Goal: Check status

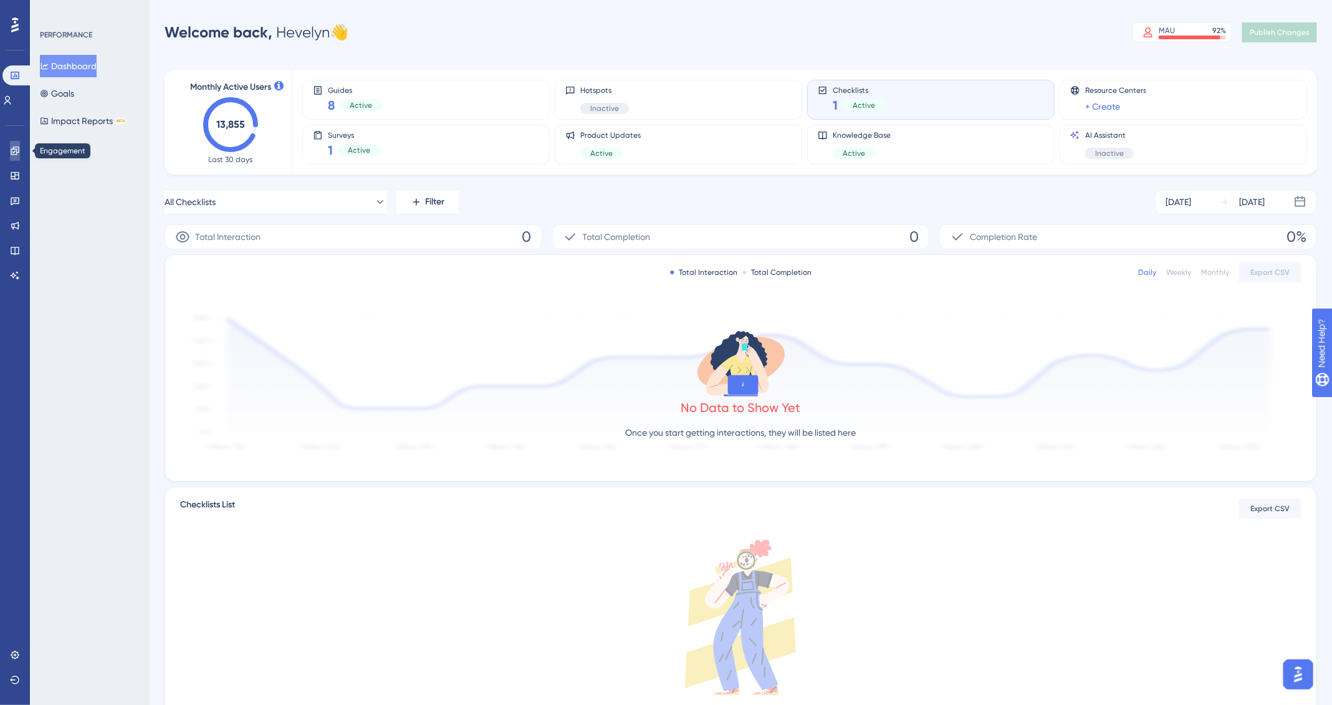
click at [19, 158] on link at bounding box center [15, 151] width 10 height 20
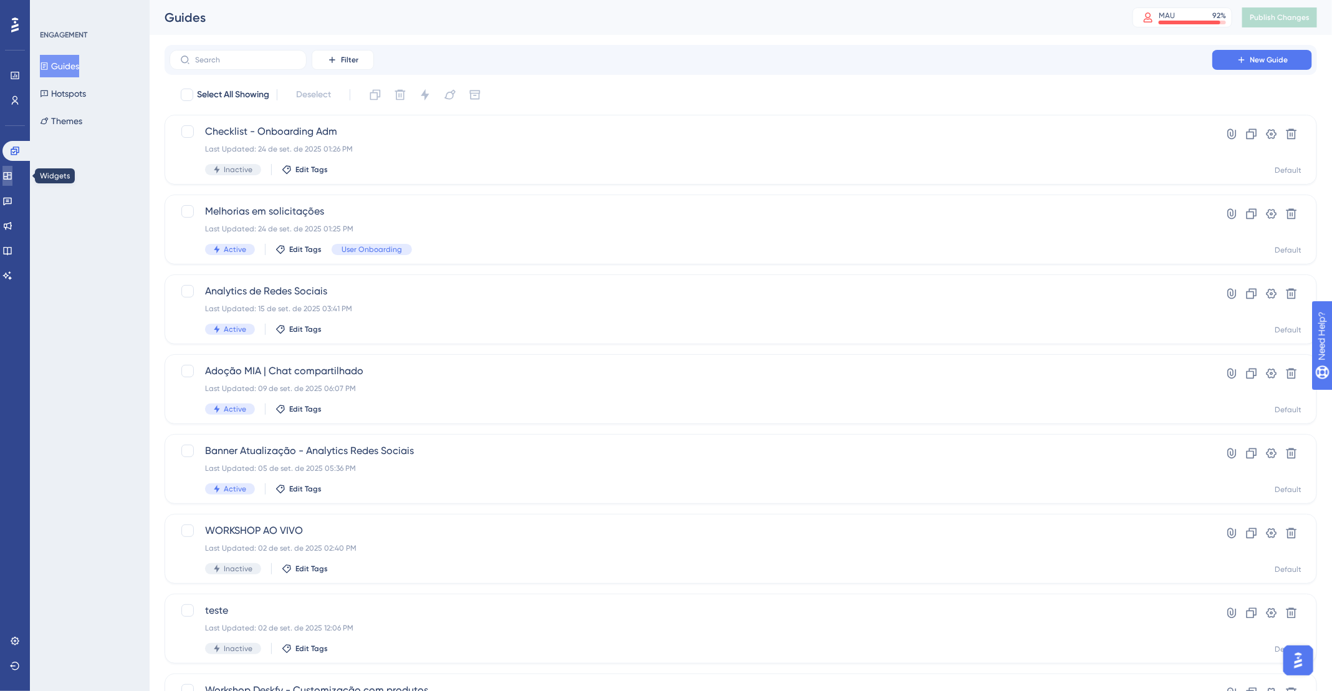
click at [12, 173] on icon at bounding box center [7, 176] width 10 height 10
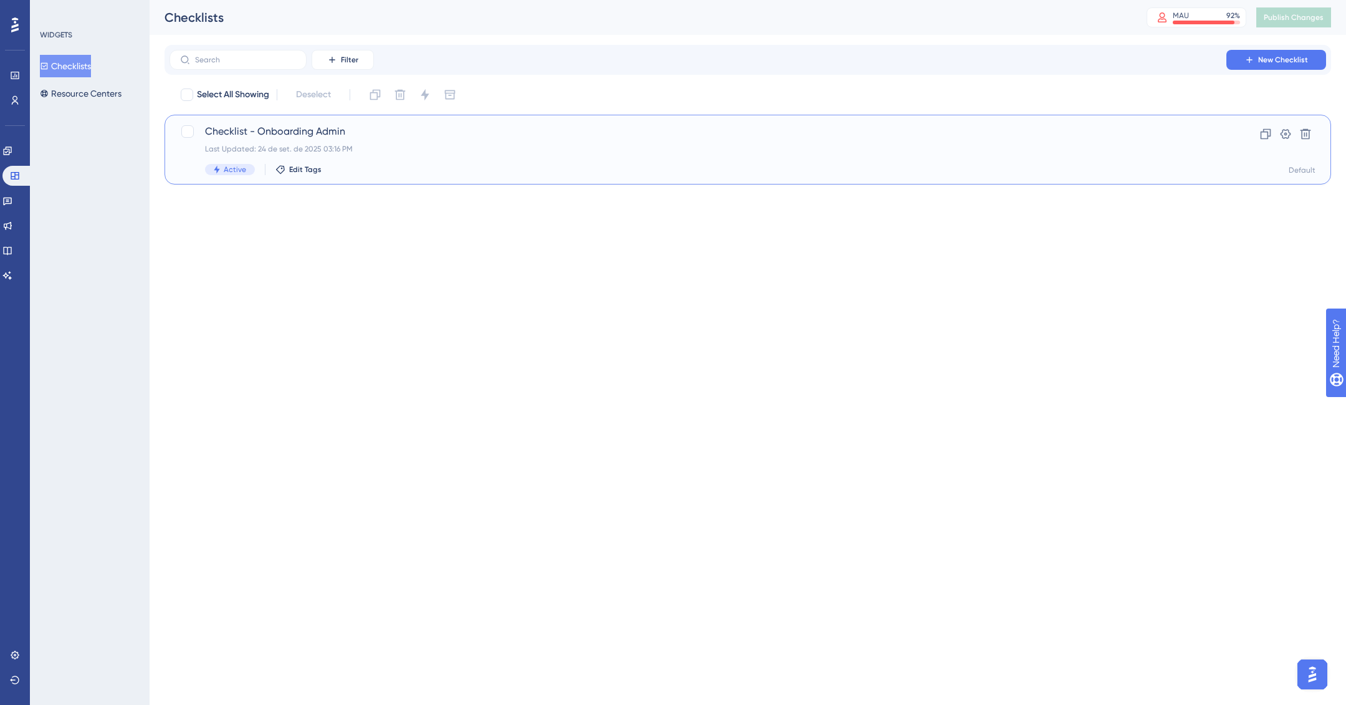
click at [372, 132] on span "Checklist - Onboarding Admin" at bounding box center [698, 131] width 986 height 15
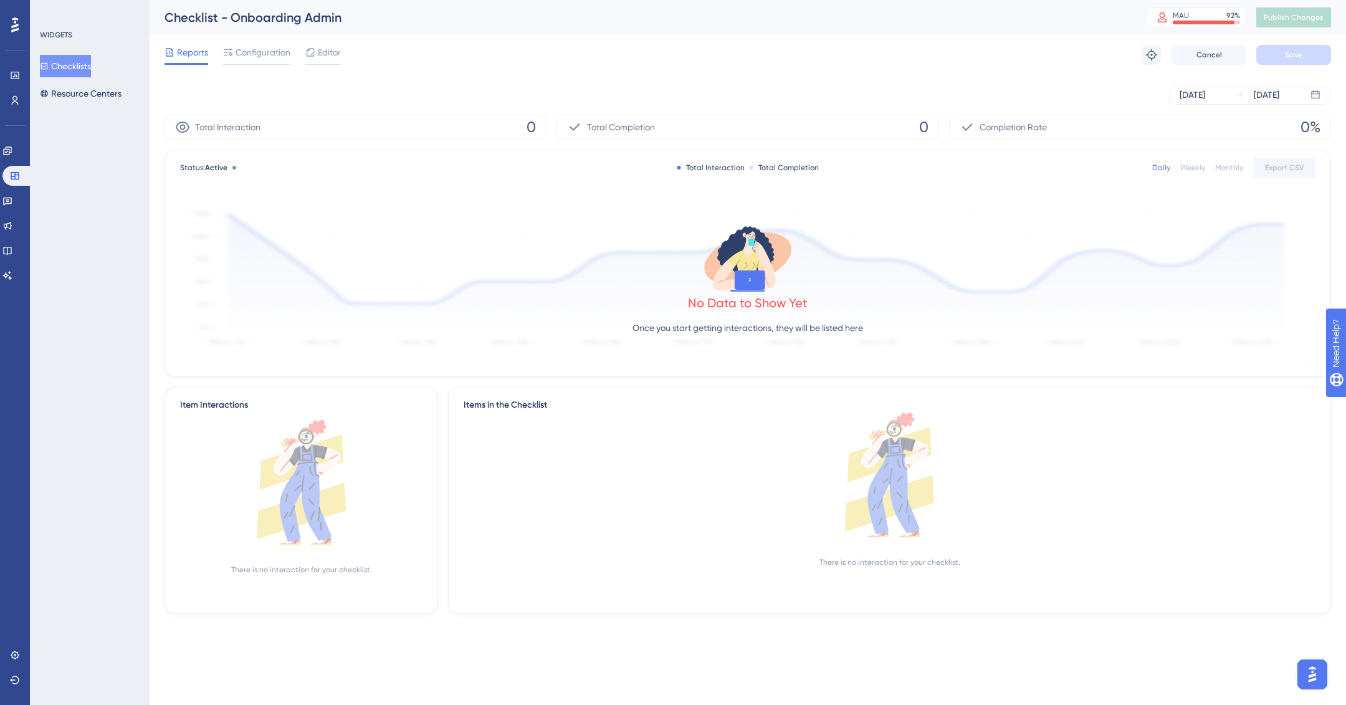
click at [77, 64] on button "Checklists" at bounding box center [65, 66] width 51 height 22
